Goal: Information Seeking & Learning: Understand process/instructions

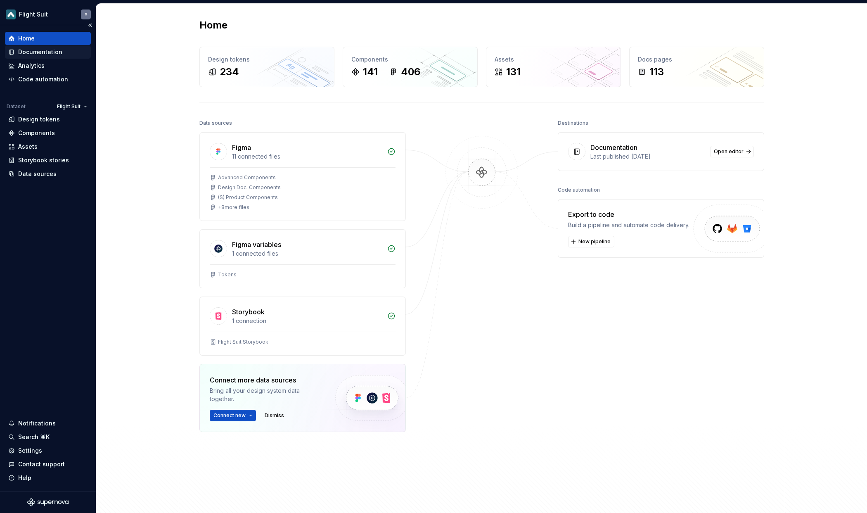
click at [58, 51] on div "Documentation" at bounding box center [40, 52] width 44 height 8
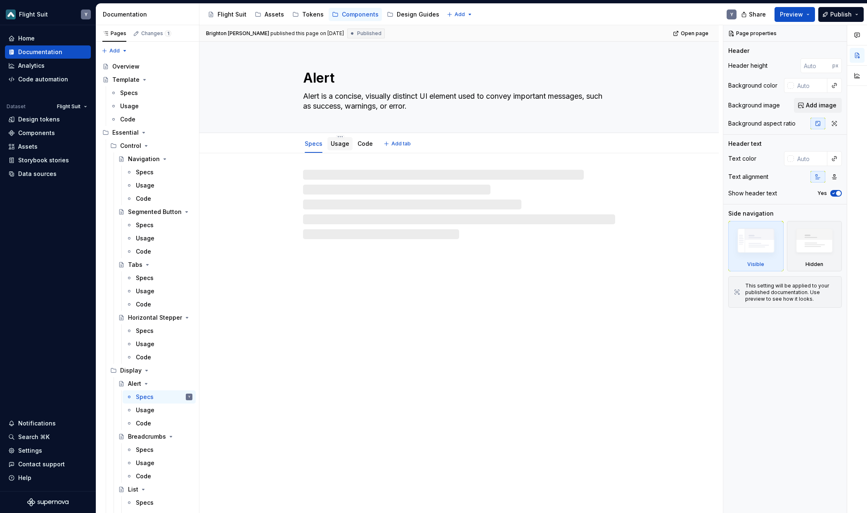
click at [340, 144] on link "Usage" at bounding box center [340, 143] width 19 height 7
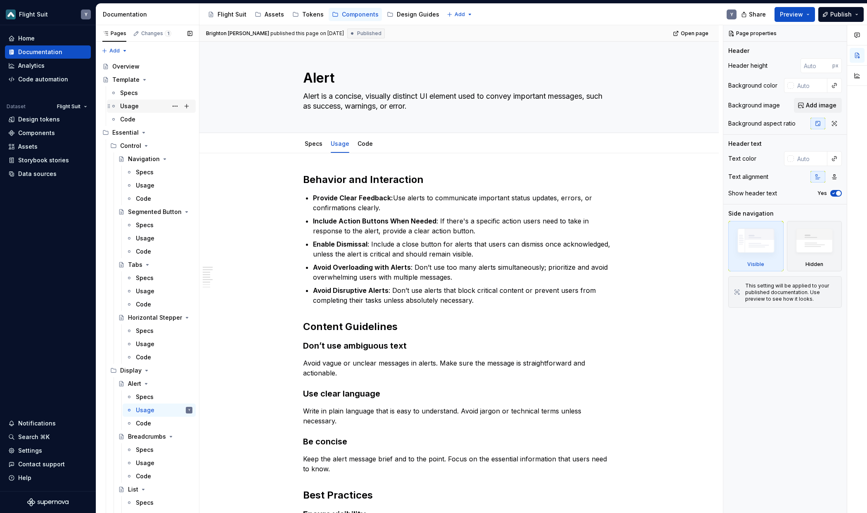
click at [133, 103] on div "Usage" at bounding box center [129, 106] width 19 height 8
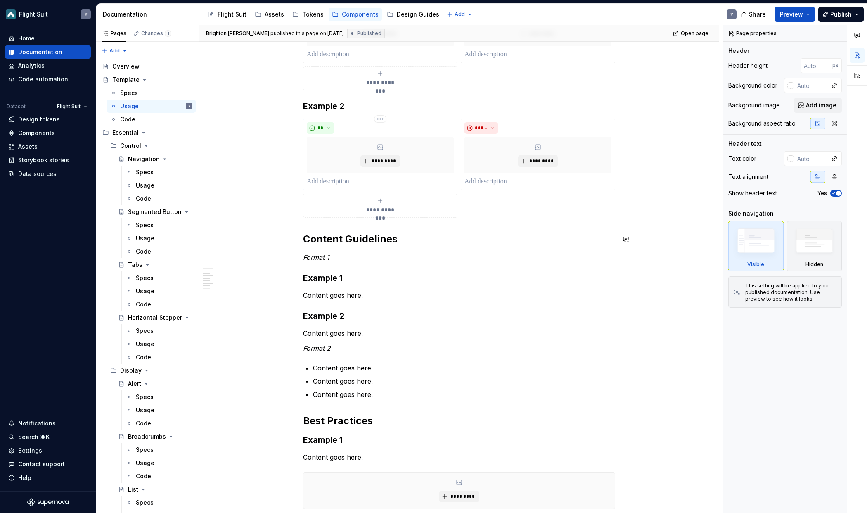
scroll to position [407, 0]
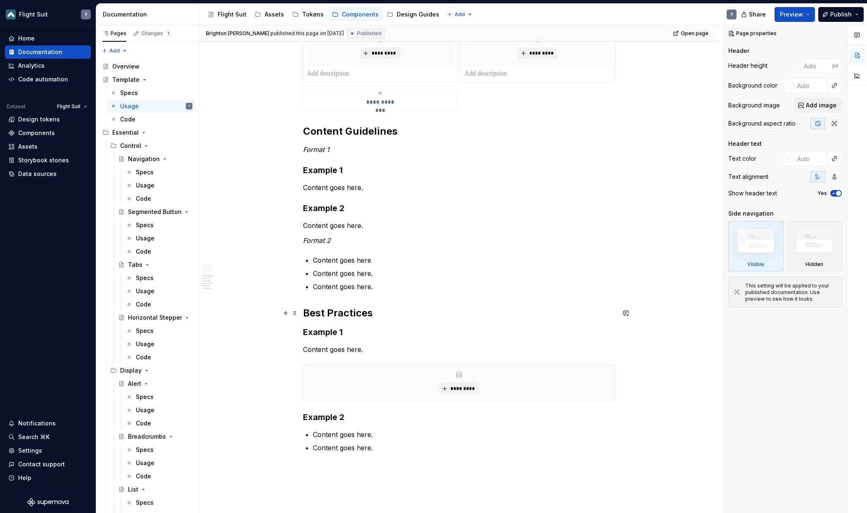
drag, startPoint x: 306, startPoint y: 311, endPoint x: 401, endPoint y: 464, distance: 179.7
click at [406, 378] on div "**********" at bounding box center [459, 104] width 312 height 696
click at [305, 315] on div "**********" at bounding box center [460, 269] width 523 height 488
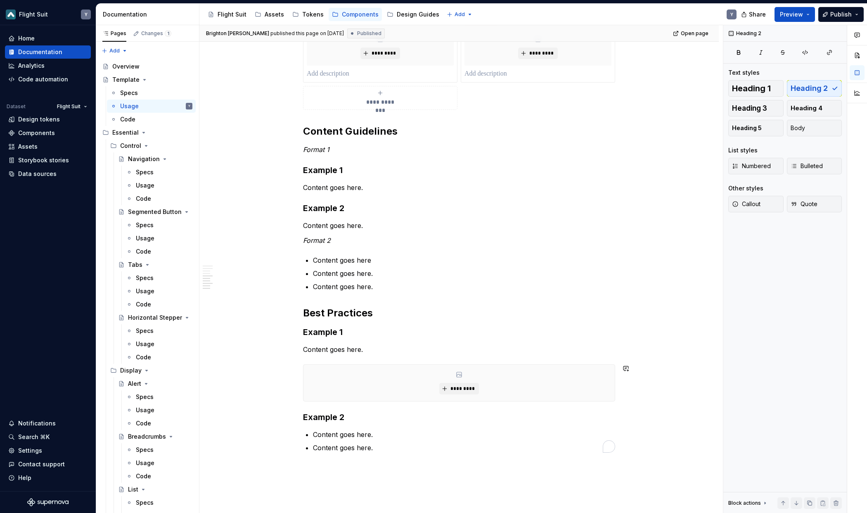
drag, startPoint x: 401, startPoint y: 464, endPoint x: 317, endPoint y: 7, distance: 464.3
click at [319, 305] on div "**********" at bounding box center [460, 269] width 523 height 488
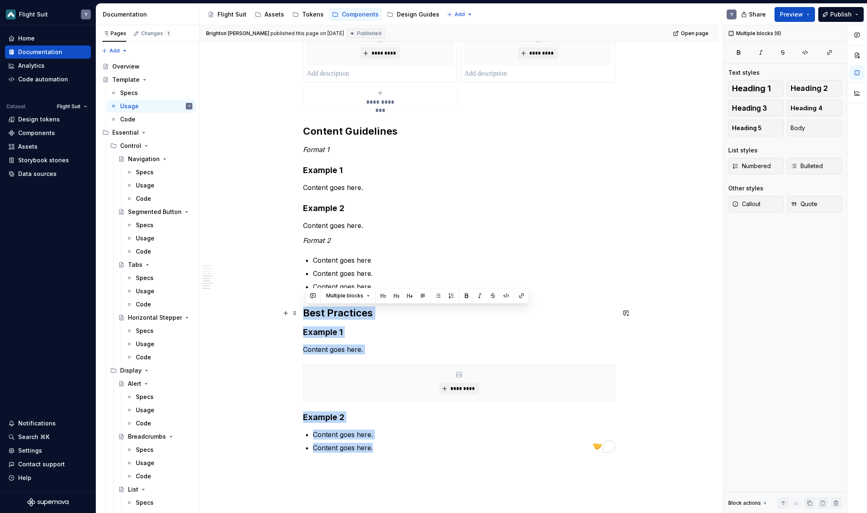
drag, startPoint x: 390, startPoint y: 462, endPoint x: 303, endPoint y: 316, distance: 169.9
click at [303, 316] on div "**********" at bounding box center [458, 177] width 519 height 880
copy div "Best Practices Example 1 Content goes here. ********* Example 2 Content goes he…"
click at [149, 341] on div "Usage" at bounding box center [145, 344] width 19 height 8
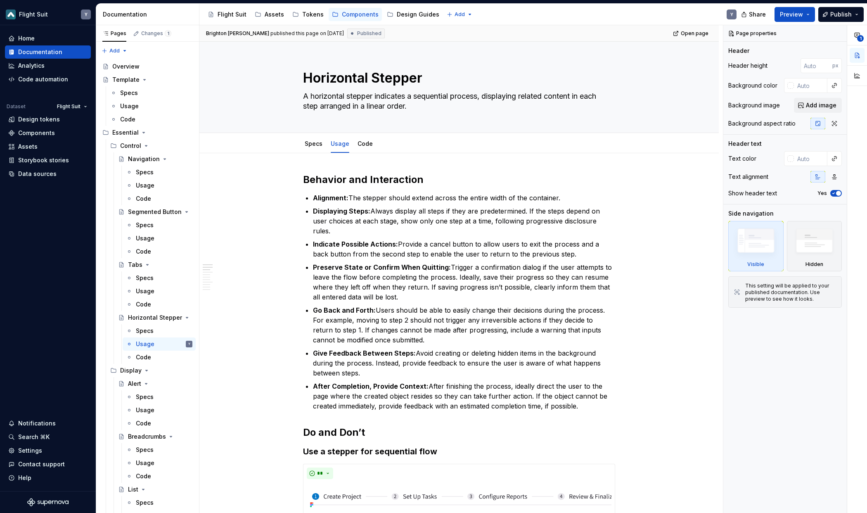
type textarea "*"
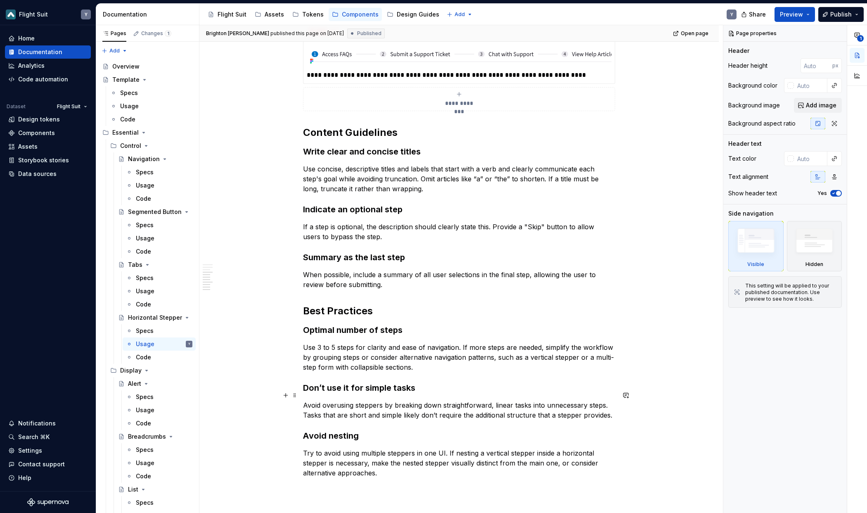
scroll to position [532, 0]
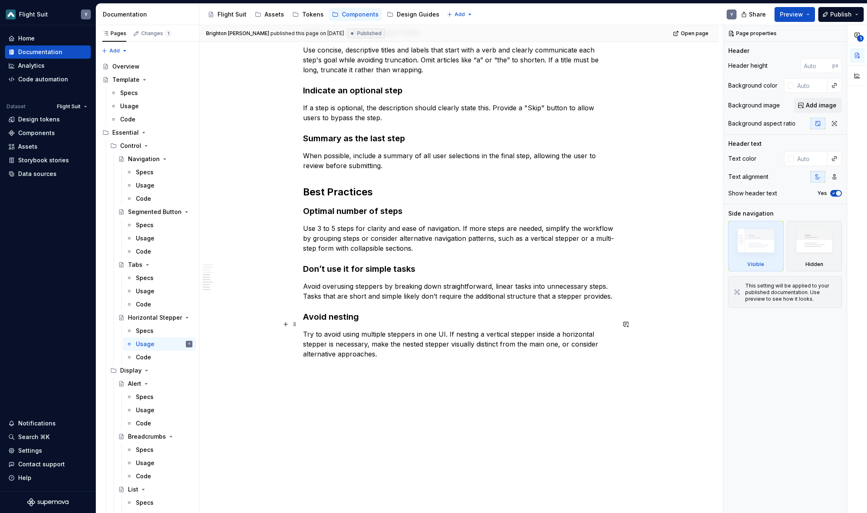
scroll to position [626, 0]
click at [341, 330] on p "Try to avoid using multiple steppers in one UI. If nesting a vertical stepper i…" at bounding box center [459, 345] width 312 height 30
click at [381, 346] on p "Try to avoid using multiple steppers in one UI. If nesting a vertical stepper i…" at bounding box center [459, 345] width 312 height 30
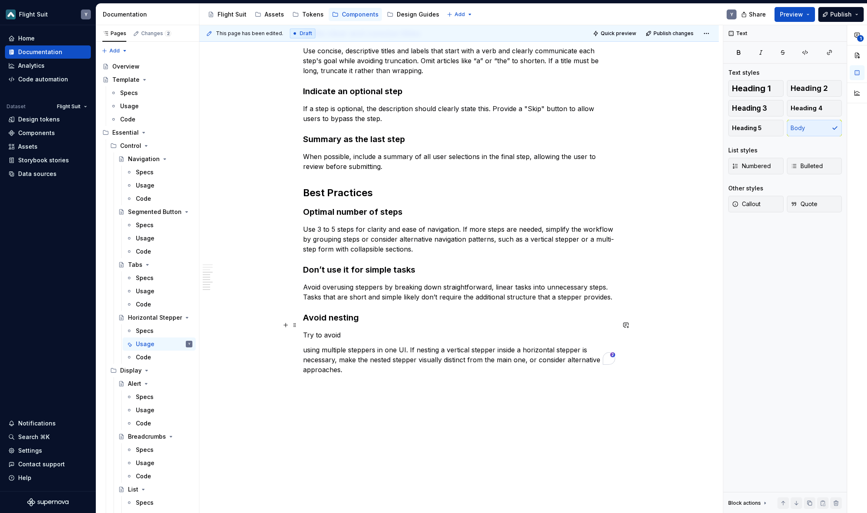
scroll to position [606, 0]
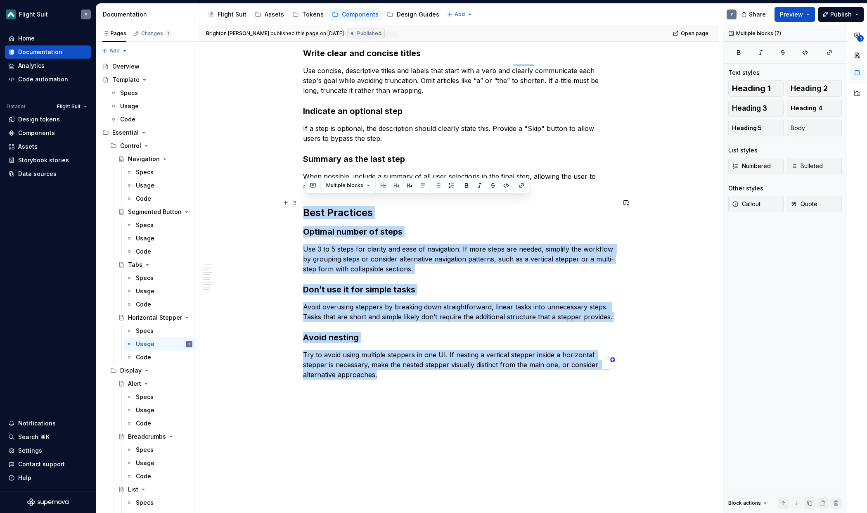
drag, startPoint x: 343, startPoint y: 269, endPoint x: 305, endPoint y: 201, distance: 78.0
copy div "Best Practices Optimal number of steps Use 3 to 5 steps for clarity and ease of…"
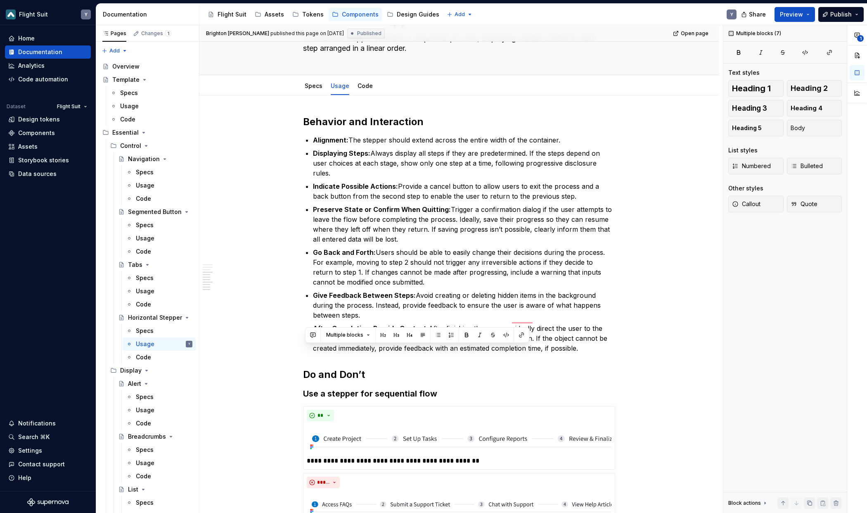
scroll to position [45, 0]
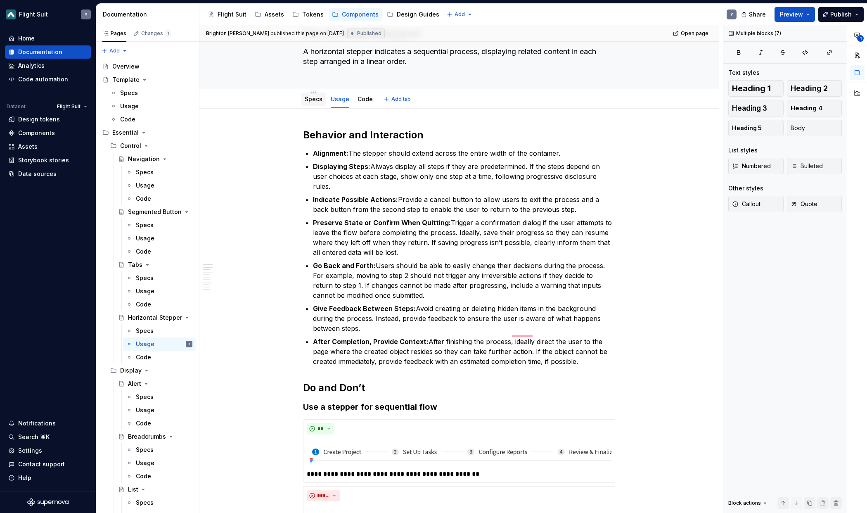
click at [314, 100] on link "Specs" at bounding box center [314, 98] width 18 height 7
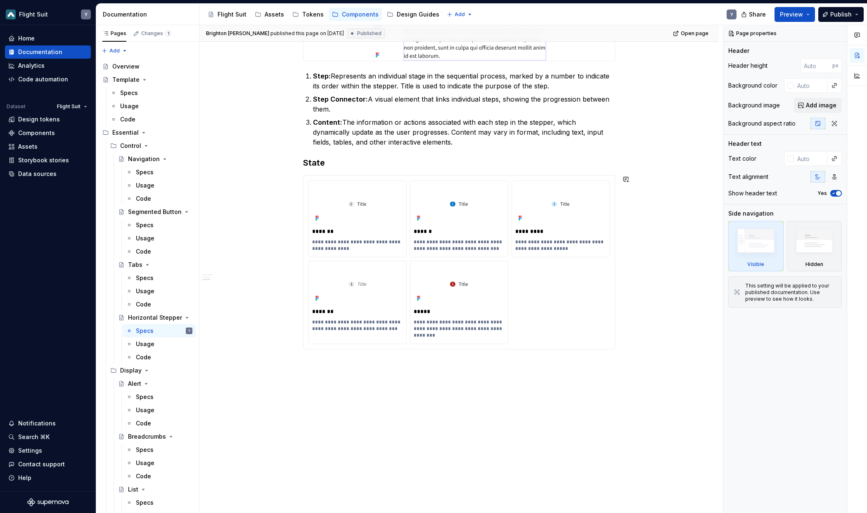
scroll to position [273, 0]
click at [150, 399] on div "Specs" at bounding box center [145, 397] width 18 height 8
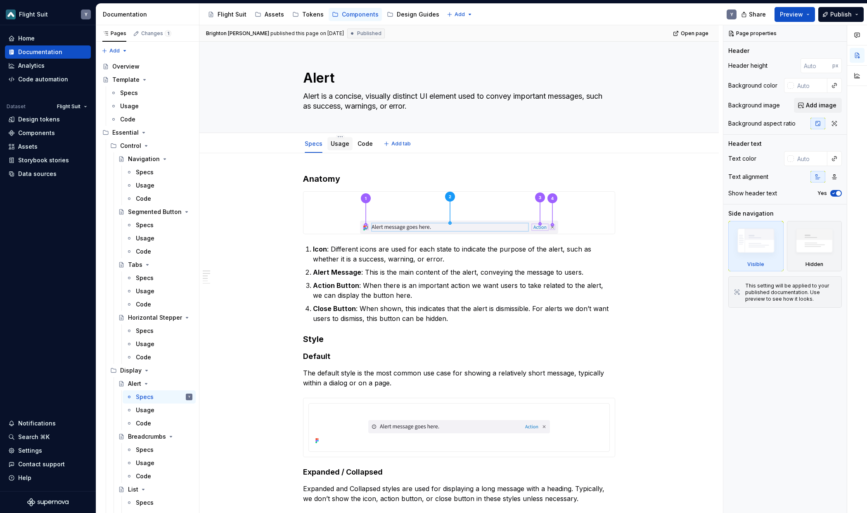
scroll to position [0, 0]
click at [338, 144] on link "Usage" at bounding box center [340, 143] width 19 height 7
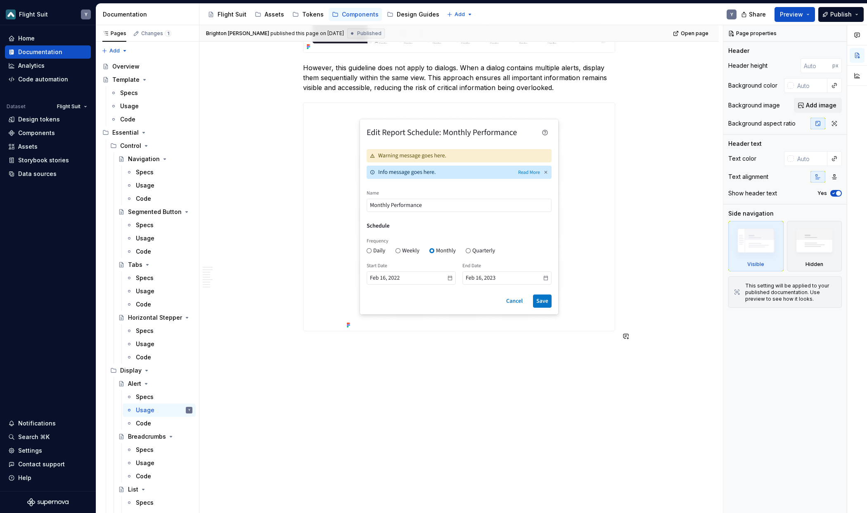
scroll to position [980, 0]
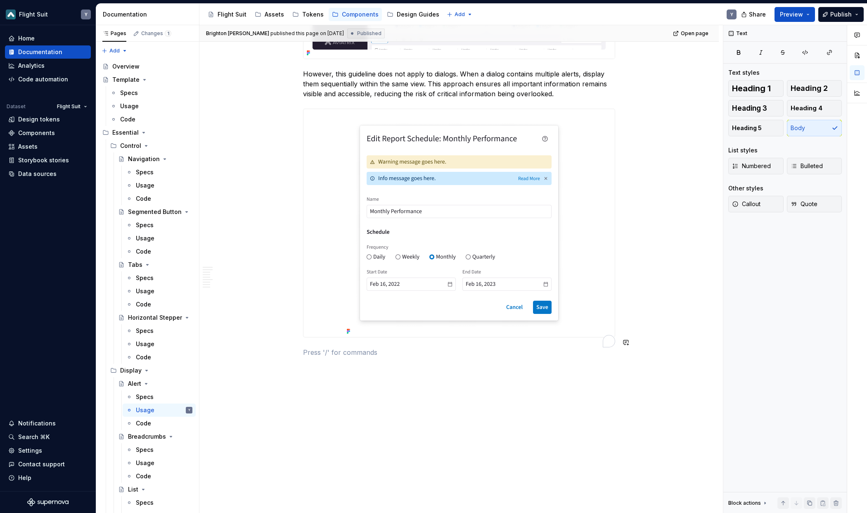
drag, startPoint x: 367, startPoint y: 374, endPoint x: 345, endPoint y: 352, distance: 31.2
click at [367, 375] on div "Brighton Vino Jegarajan published this page on January 29, 2025 Published Open …" at bounding box center [460, 269] width 523 height 488
click at [355, 337] on img "To enrich screen reader interactions, please activate Accessibility in Grammarl…" at bounding box center [458, 223] width 231 height 228
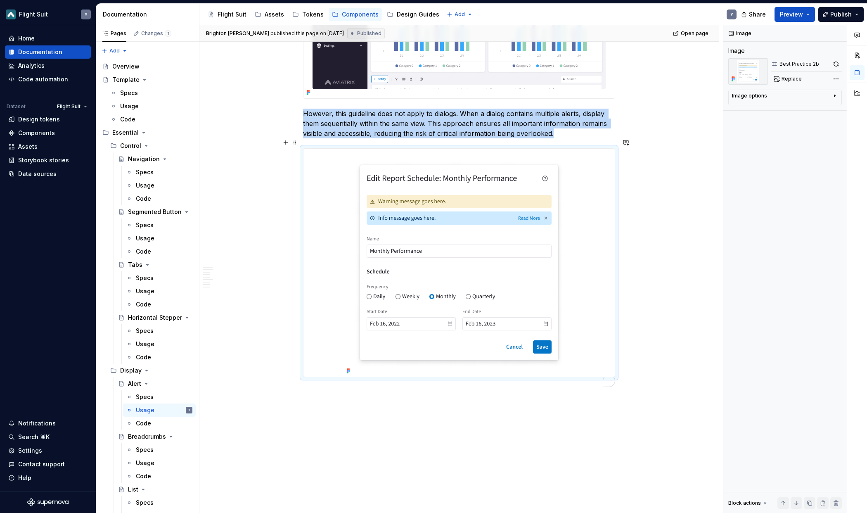
type textarea "*"
click at [345, 352] on div "To enrich screen reader interactions, please activate Accessibility in Grammarl…" at bounding box center [458, 263] width 311 height 228
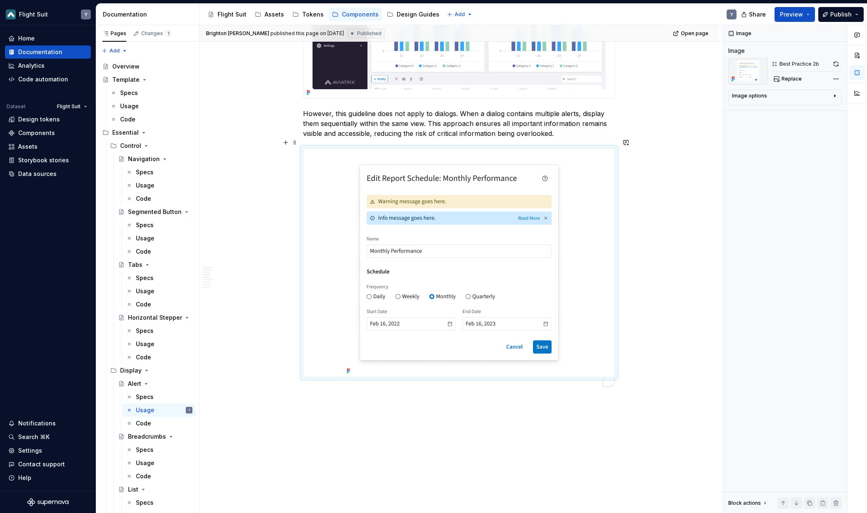
click at [326, 352] on div "To enrich screen reader interactions, please activate Accessibility in Grammarl…" at bounding box center [458, 263] width 311 height 228
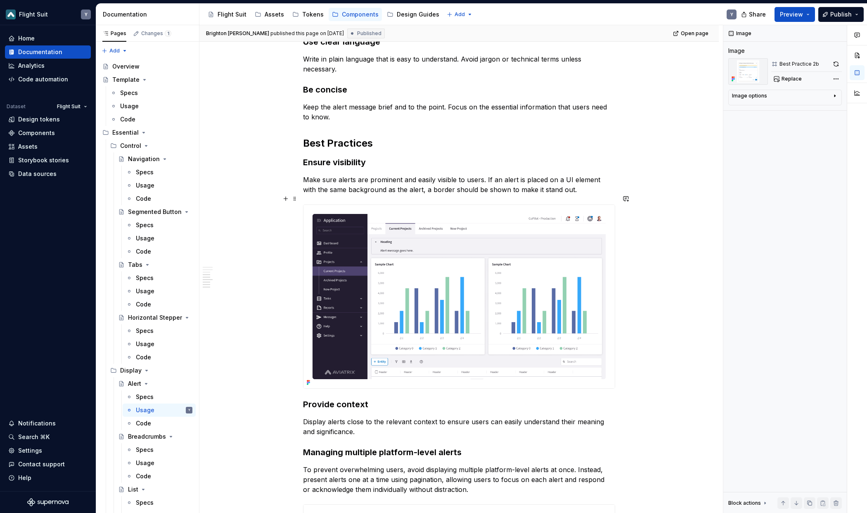
scroll to position [372, 0]
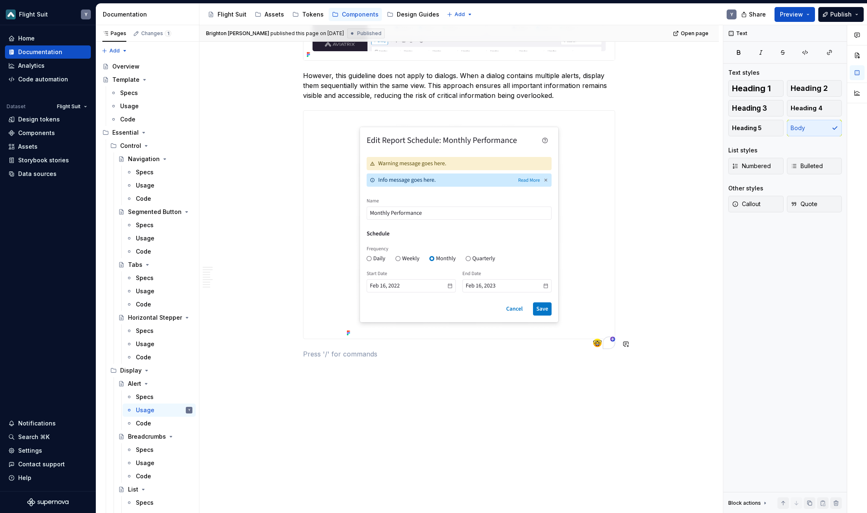
paste div "To enrich screen reader interactions, please activate Accessibility in Grammarl…"
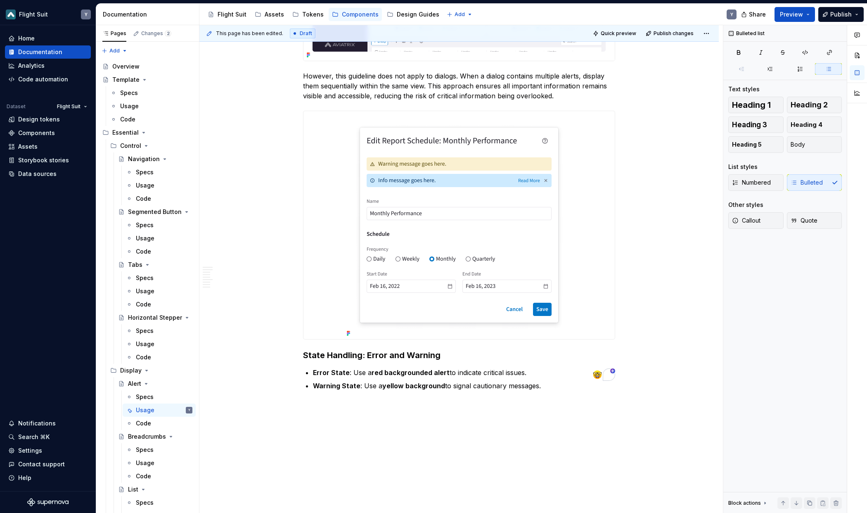
scroll to position [4, 0]
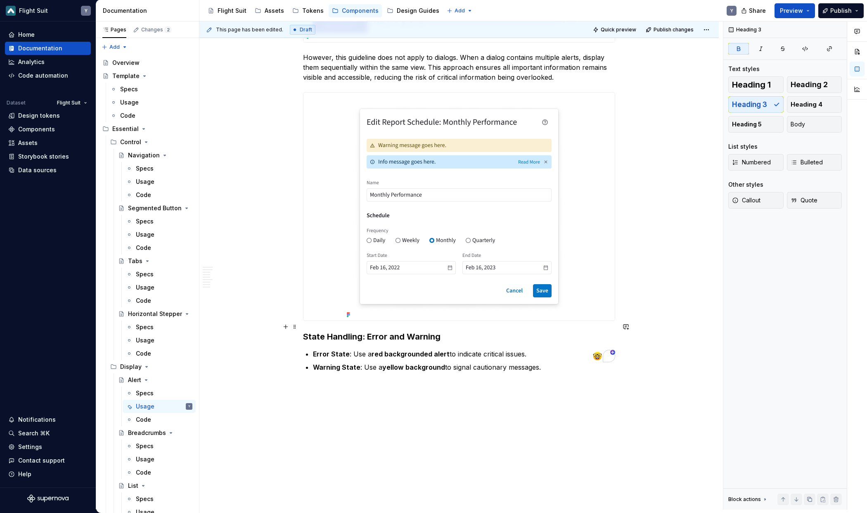
click at [450, 331] on h3 "State Handling: Error and Warning" at bounding box center [459, 337] width 312 height 12
click at [319, 332] on strong "State Handling: Error and Warning" at bounding box center [371, 337] width 137 height 10
click at [322, 332] on strong "Semantics Handling: Error and Warning" at bounding box center [382, 337] width 158 height 10
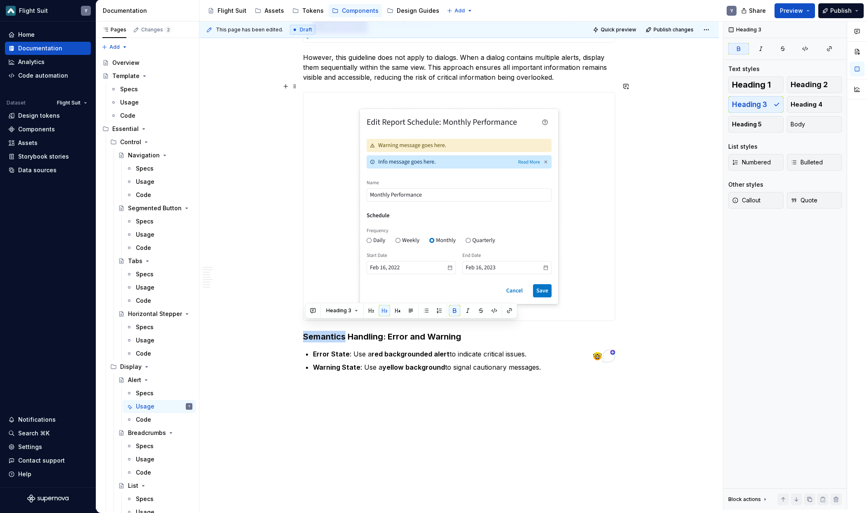
copy strong "Semantics"
click at [376, 332] on strong "Semantics Handling: Error and Warning" at bounding box center [382, 337] width 158 height 10
drag, startPoint x: 387, startPoint y: 329, endPoint x: 483, endPoint y: 327, distance: 96.2
click at [484, 331] on h3 "Semantics Handling: Error and Warning" at bounding box center [459, 337] width 312 height 12
click at [340, 350] on strong "Error State" at bounding box center [331, 354] width 37 height 8
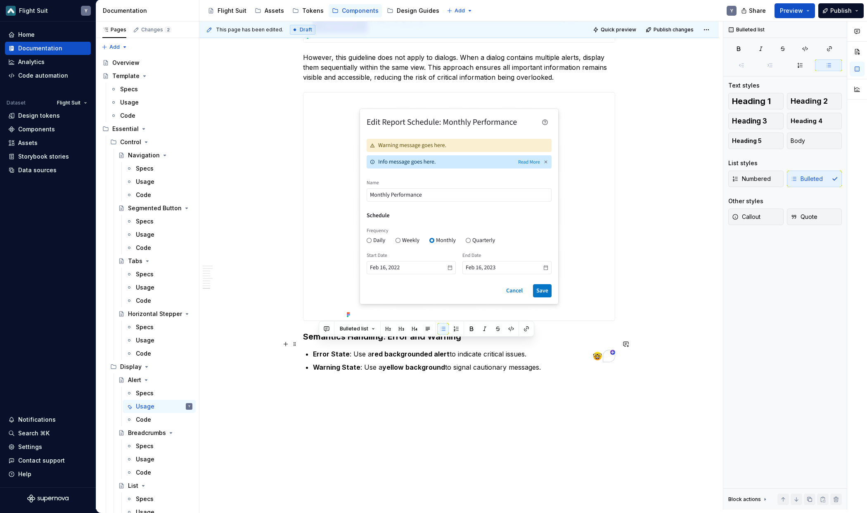
drag, startPoint x: 410, startPoint y: 348, endPoint x: 317, endPoint y: 345, distance: 92.9
click at [317, 349] on p "Error State : Use a red backgrounded alert to indicate critical issues." at bounding box center [464, 354] width 302 height 10
click at [317, 350] on strong "Error State" at bounding box center [331, 354] width 37 height 8
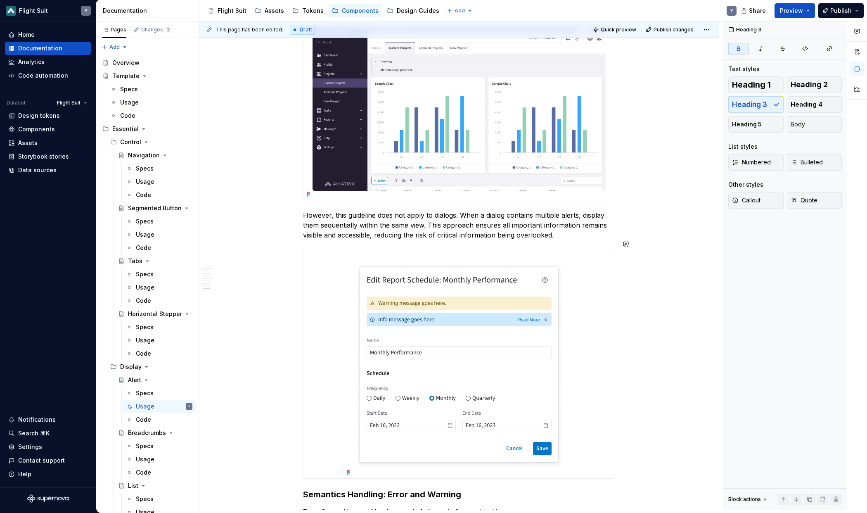
scroll to position [874, 0]
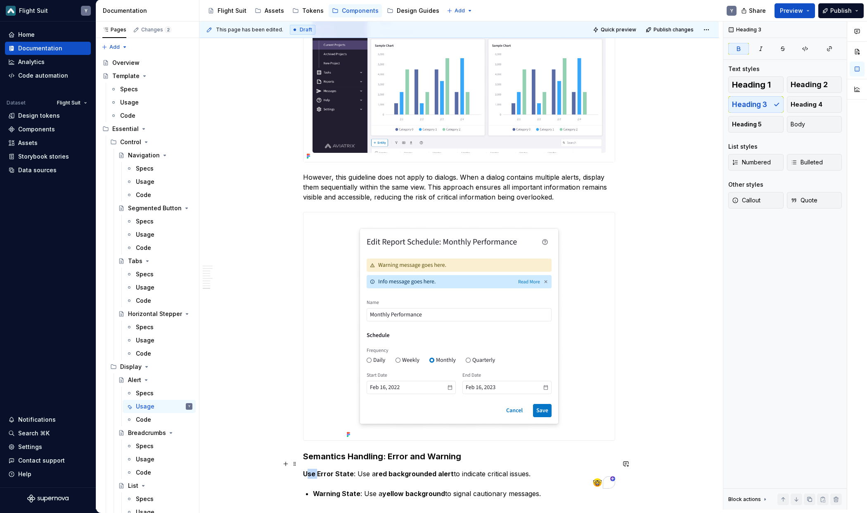
click at [308, 469] on strong "Use Error State" at bounding box center [328, 473] width 51 height 8
click at [305, 469] on strong "Use Error State" at bounding box center [328, 473] width 51 height 8
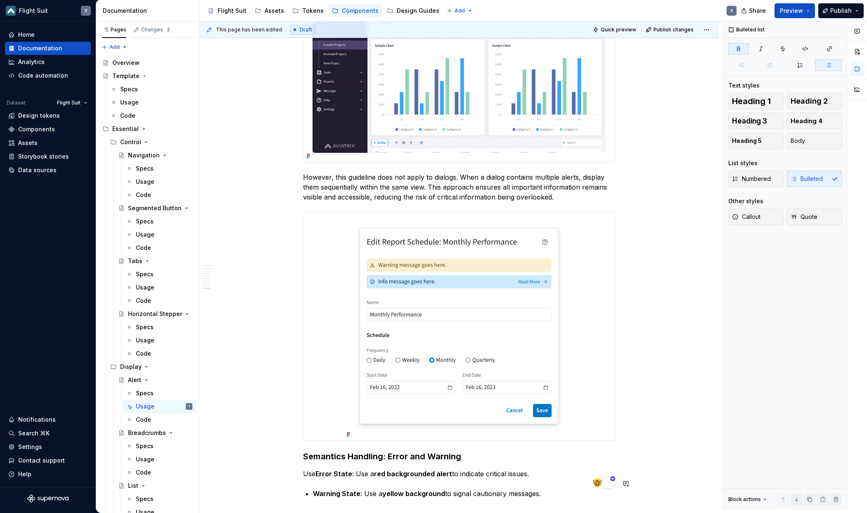
drag, startPoint x: 382, startPoint y: 473, endPoint x: 357, endPoint y: 467, distance: 25.8
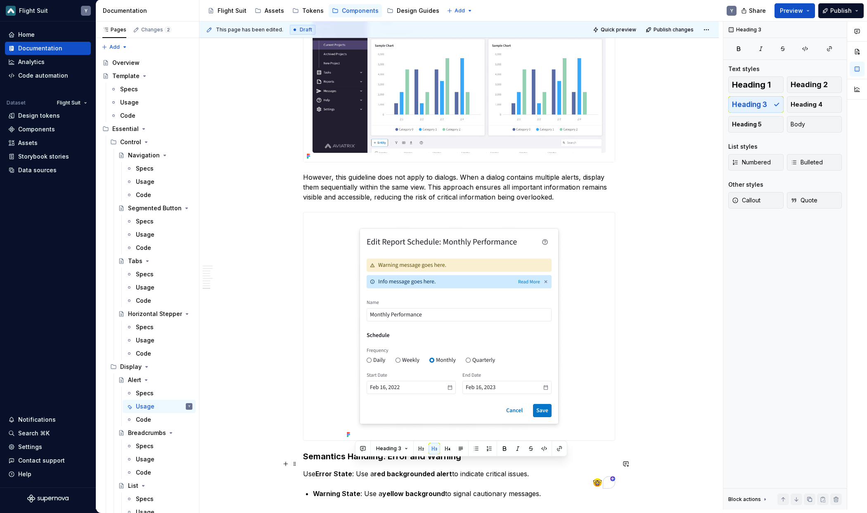
drag, startPoint x: 407, startPoint y: 462, endPoint x: 551, endPoint y: 464, distance: 144.1
click at [551, 469] on p "Use Error State : Use a red backgrounded alert to indicate critical issues." at bounding box center [459, 474] width 312 height 10
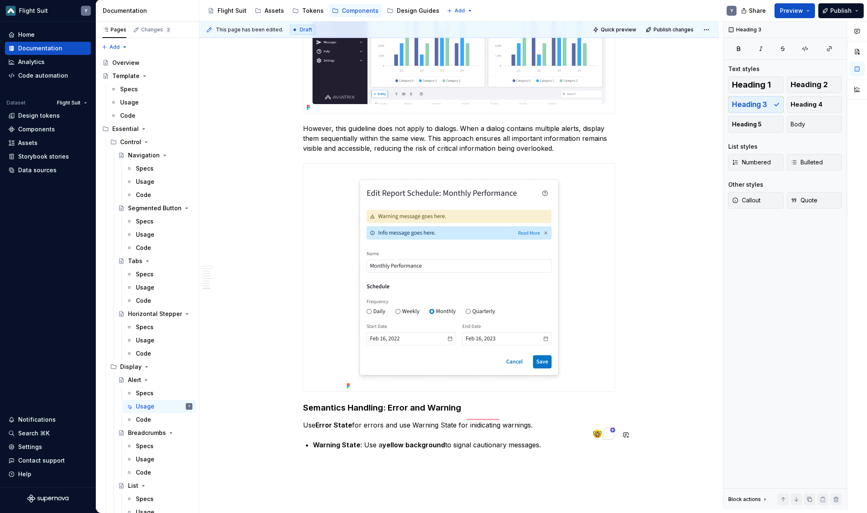
scroll to position [923, 0]
click at [474, 419] on p "Use Error State for errors and use Warning State for inidicating warnings." at bounding box center [459, 424] width 312 height 10
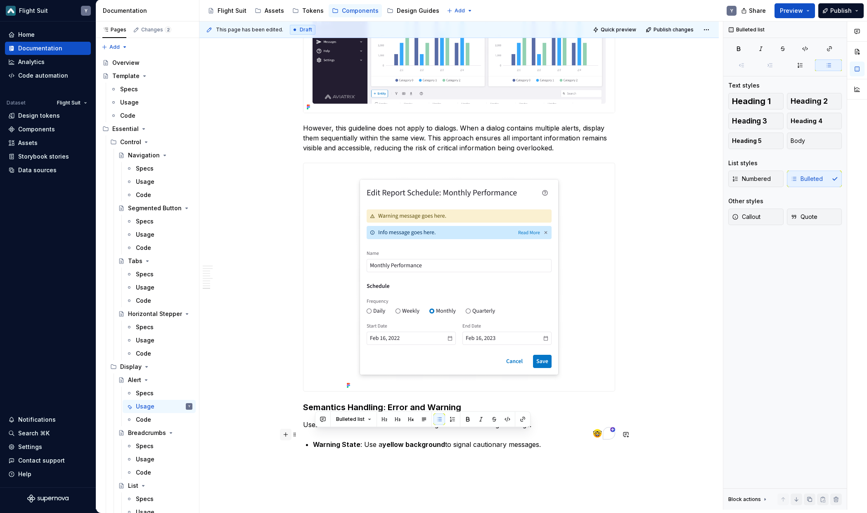
drag, startPoint x: 520, startPoint y: 434, endPoint x: 289, endPoint y: 432, distance: 230.8
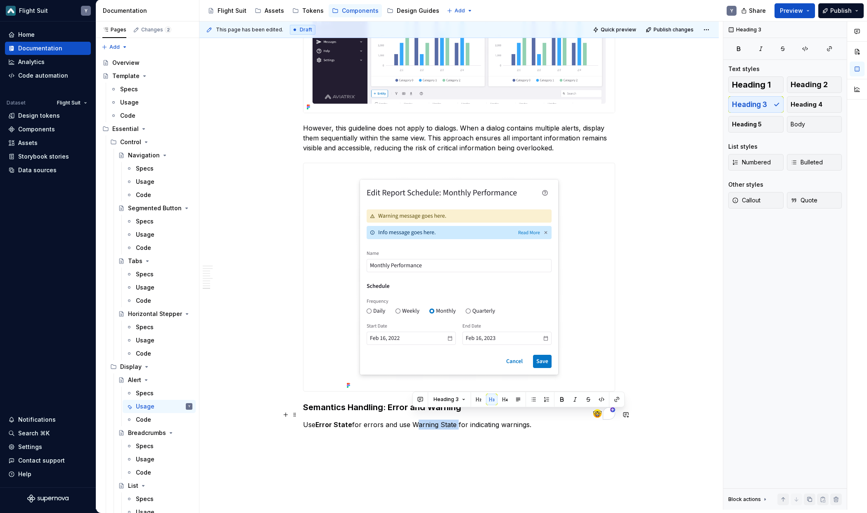
drag, startPoint x: 414, startPoint y: 414, endPoint x: 456, endPoint y: 413, distance: 42.1
click at [456, 419] on p "Use Error State for errors and use Warning State for indicating warnings." at bounding box center [459, 424] width 312 height 10
click at [601, 400] on button "button" at bounding box center [602, 399] width 12 height 12
drag, startPoint x: 339, startPoint y: 415, endPoint x: 319, endPoint y: 414, distance: 20.2
click at [319, 419] on p "Use Error State for errors and use Warning State for indicating warnings." at bounding box center [459, 424] width 312 height 10
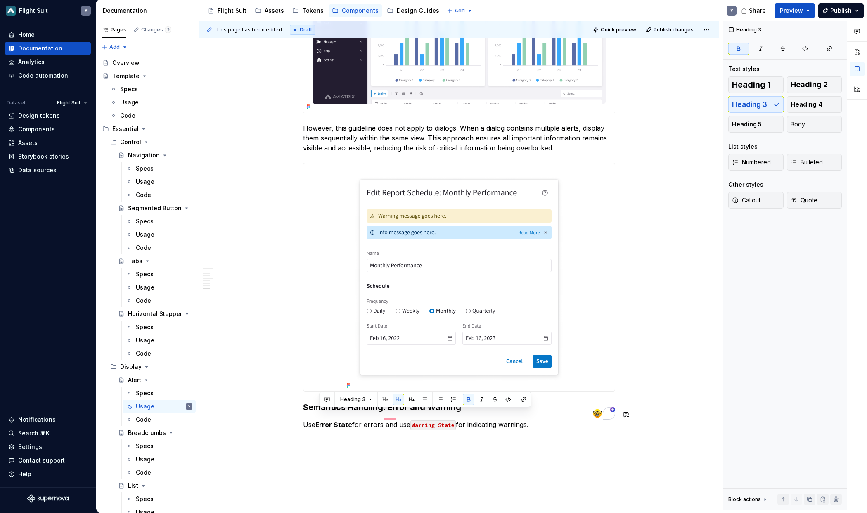
drag, startPoint x: 508, startPoint y: 399, endPoint x: 487, endPoint y: 427, distance: 34.8
click at [508, 400] on button "button" at bounding box center [508, 399] width 12 height 12
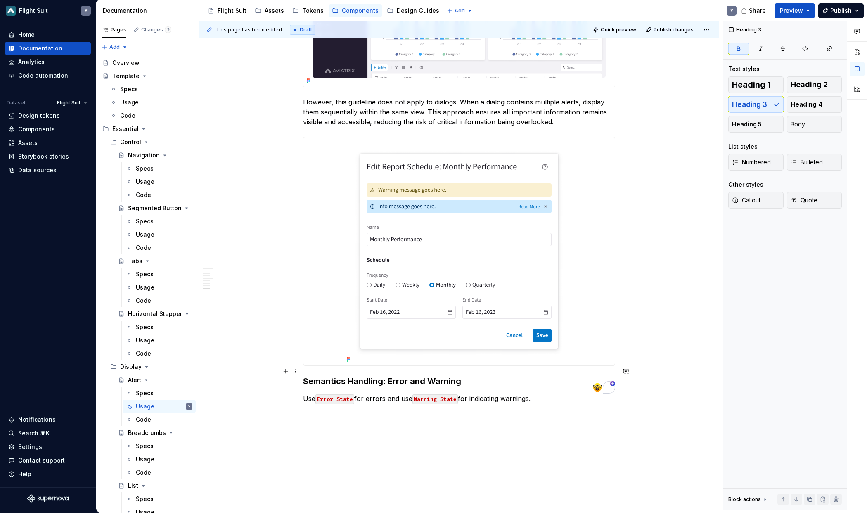
click at [367, 376] on strong "Semantics Handling: Error and Warning" at bounding box center [382, 381] width 158 height 10
click at [473, 375] on h3 "Semantics Handling: Error and Warning" at bounding box center [459, 381] width 312 height 12
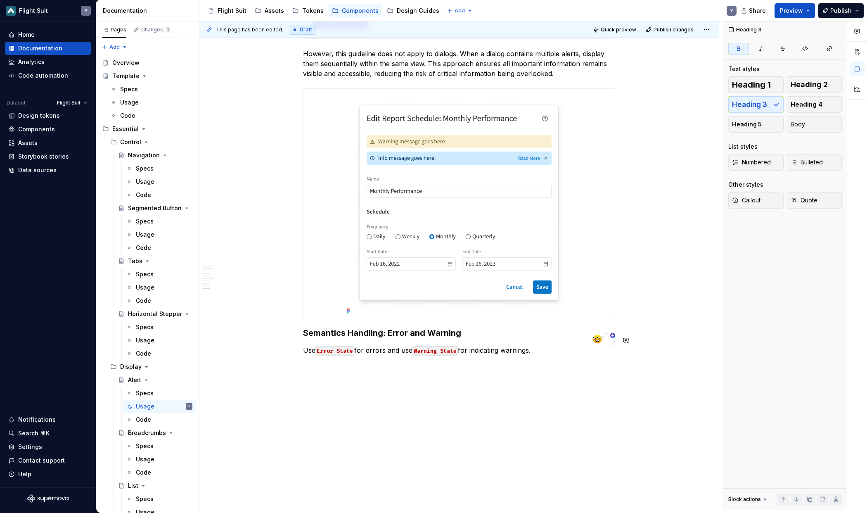
scroll to position [997, 0]
drag, startPoint x: 512, startPoint y: 342, endPoint x: 498, endPoint y: 396, distance: 55.5
copy div "Semantics Handling: Error and Warning Use Error State for errors and use Warnin…"
click at [794, 10] on span "Preview" at bounding box center [791, 11] width 23 height 8
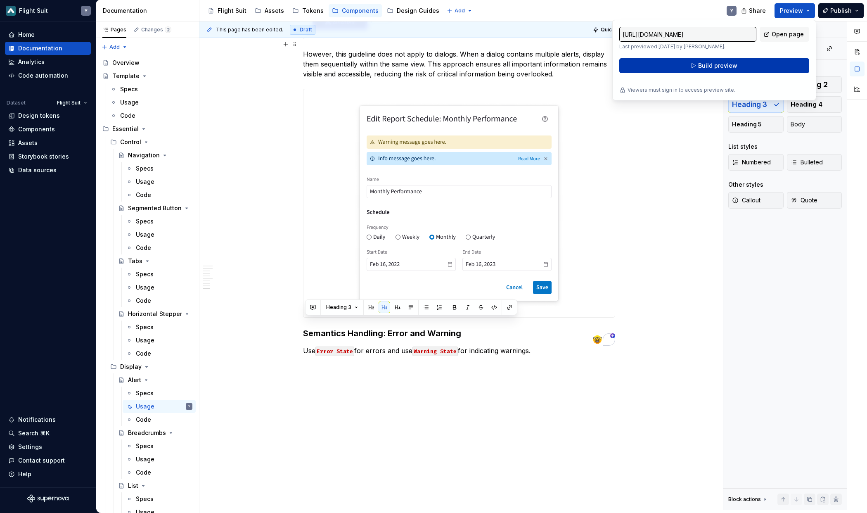
click at [721, 66] on span "Build preview" at bounding box center [717, 66] width 39 height 8
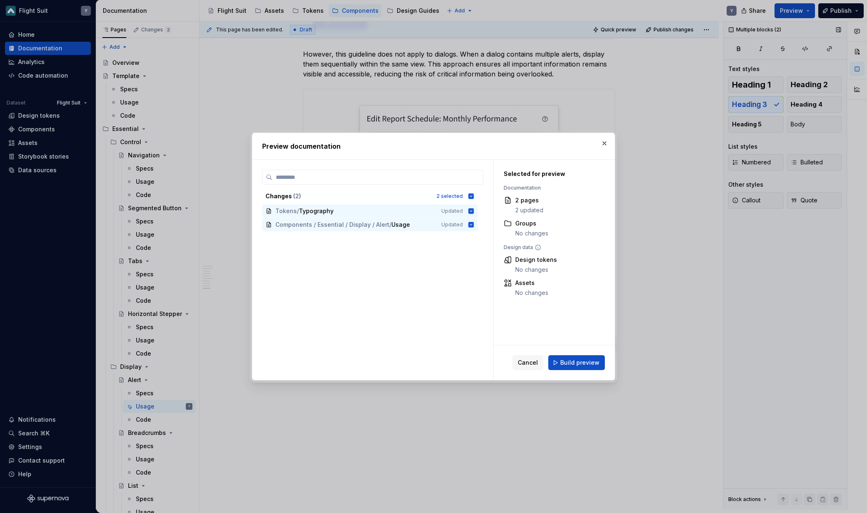
drag, startPoint x: 604, startPoint y: 141, endPoint x: 800, endPoint y: 28, distance: 226.2
click at [608, 139] on button "button" at bounding box center [605, 143] width 12 height 12
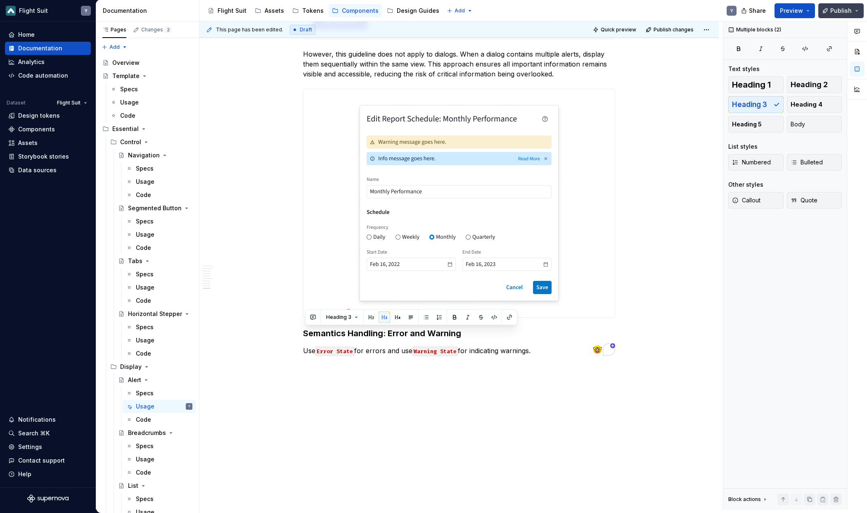
click at [849, 9] on span "Publish" at bounding box center [840, 11] width 21 height 8
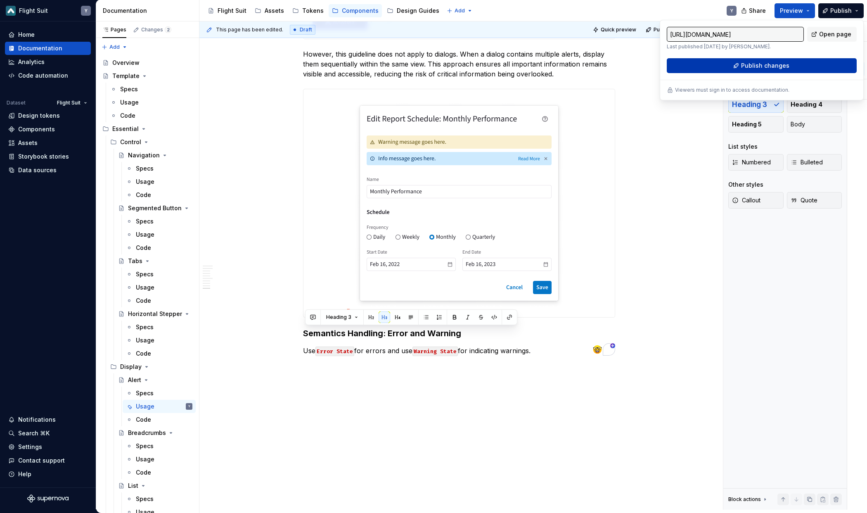
click at [761, 66] on span "Publish changes" at bounding box center [765, 66] width 48 height 8
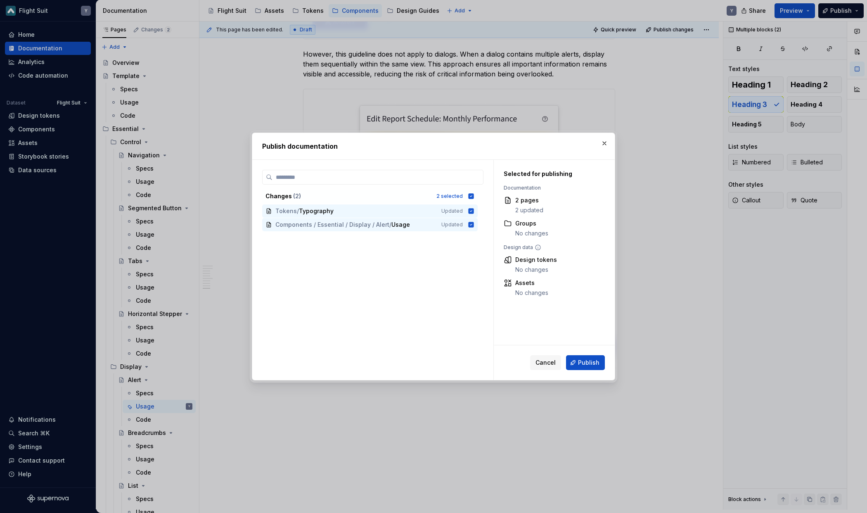
click at [585, 361] on span "Publish" at bounding box center [588, 362] width 21 height 8
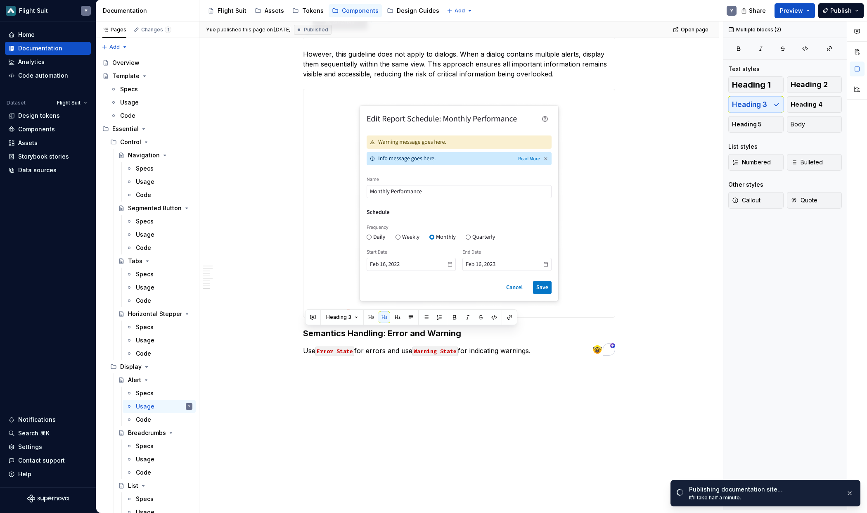
scroll to position [990, 0]
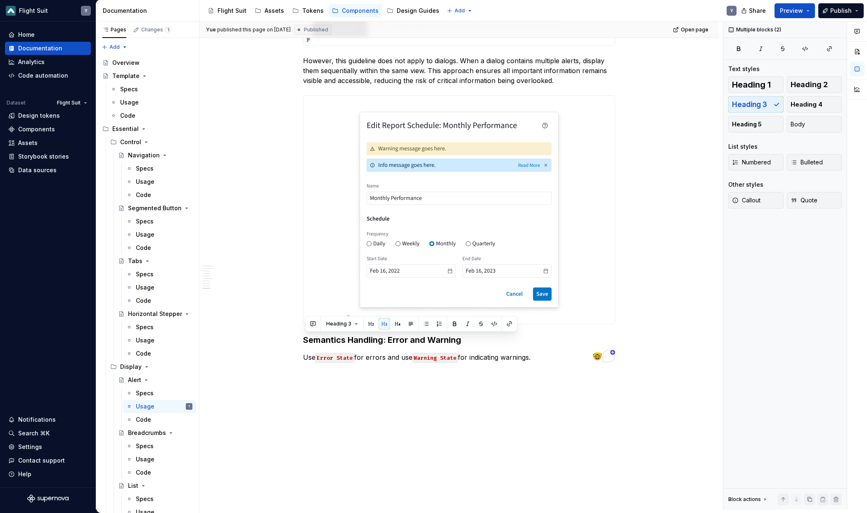
type textarea "*"
